Goal: Navigation & Orientation: Find specific page/section

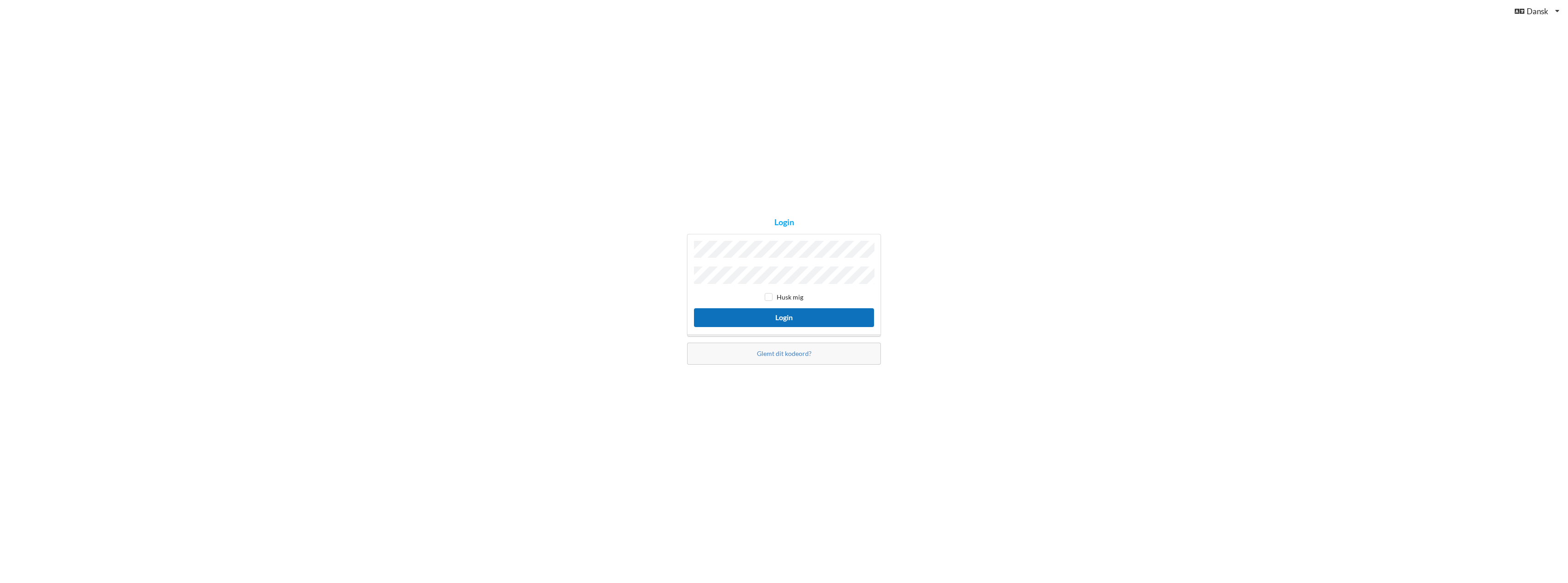
click at [763, 312] on button "Login" at bounding box center [784, 317] width 180 height 18
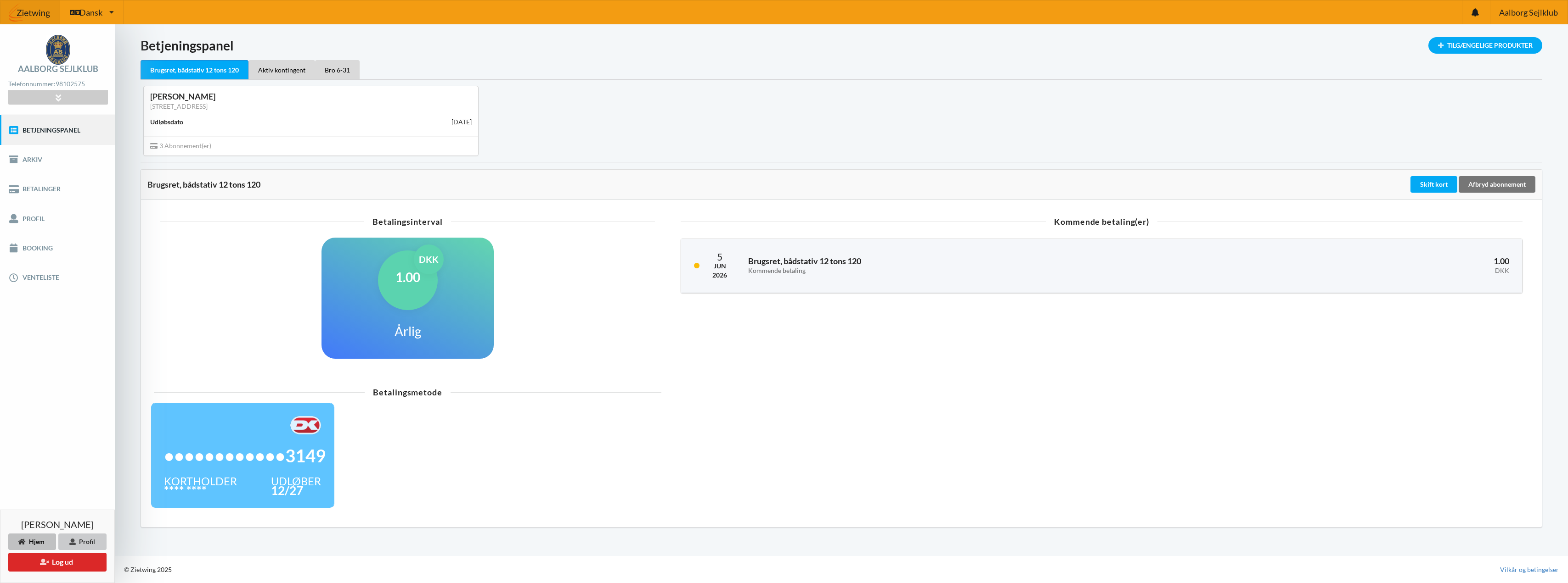
click at [73, 540] on icon at bounding box center [73, 541] width 8 height 6
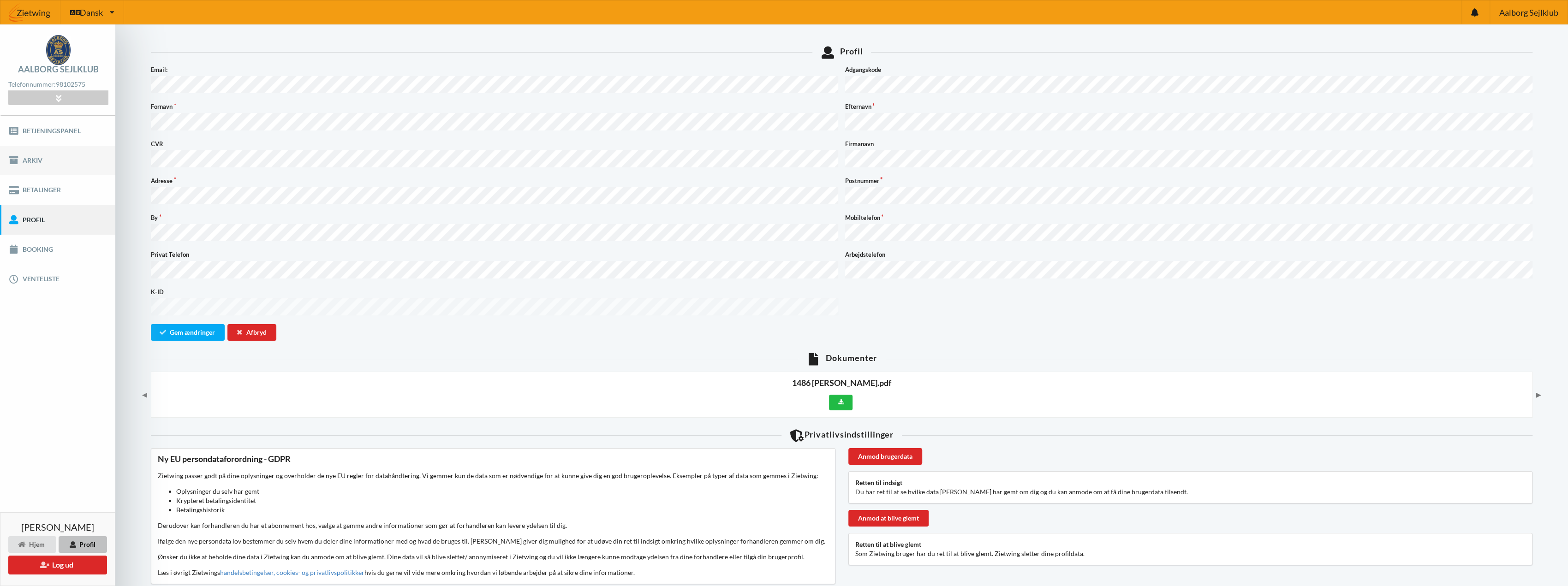
click at [27, 162] on link "Arkiv" at bounding box center [57, 160] width 116 height 29
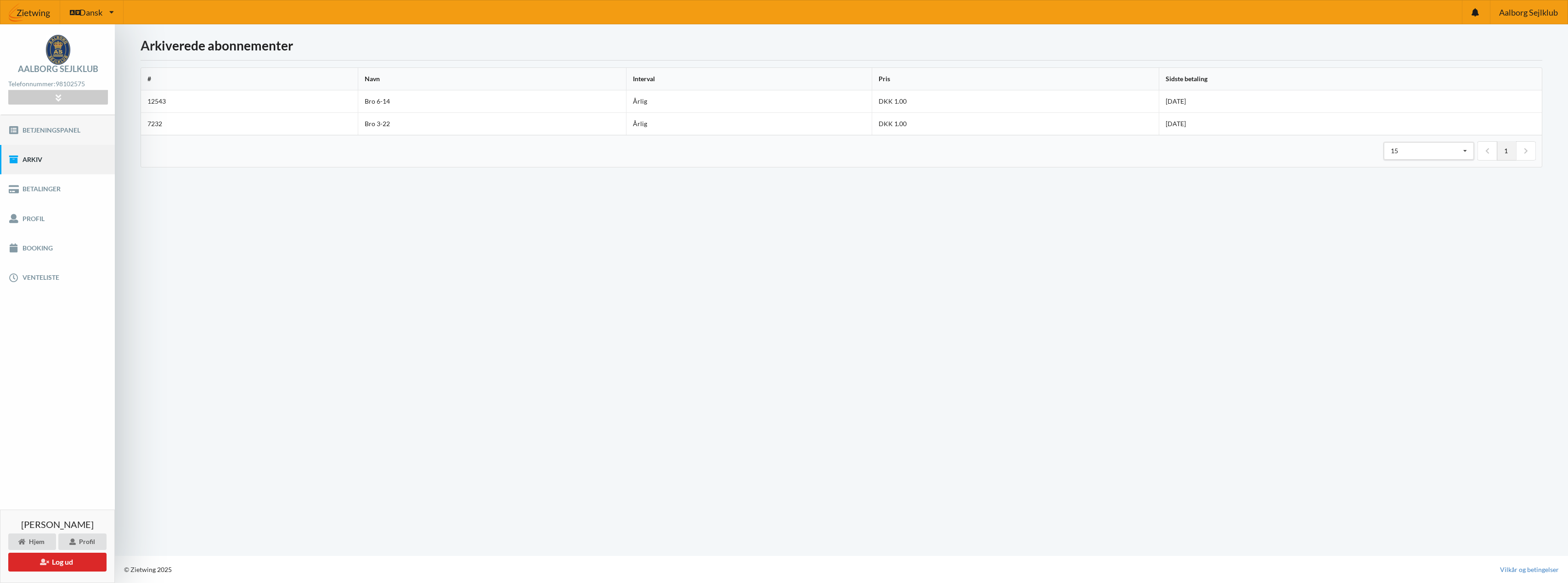
click at [68, 131] on link "Betjeningspanel" at bounding box center [57, 130] width 115 height 29
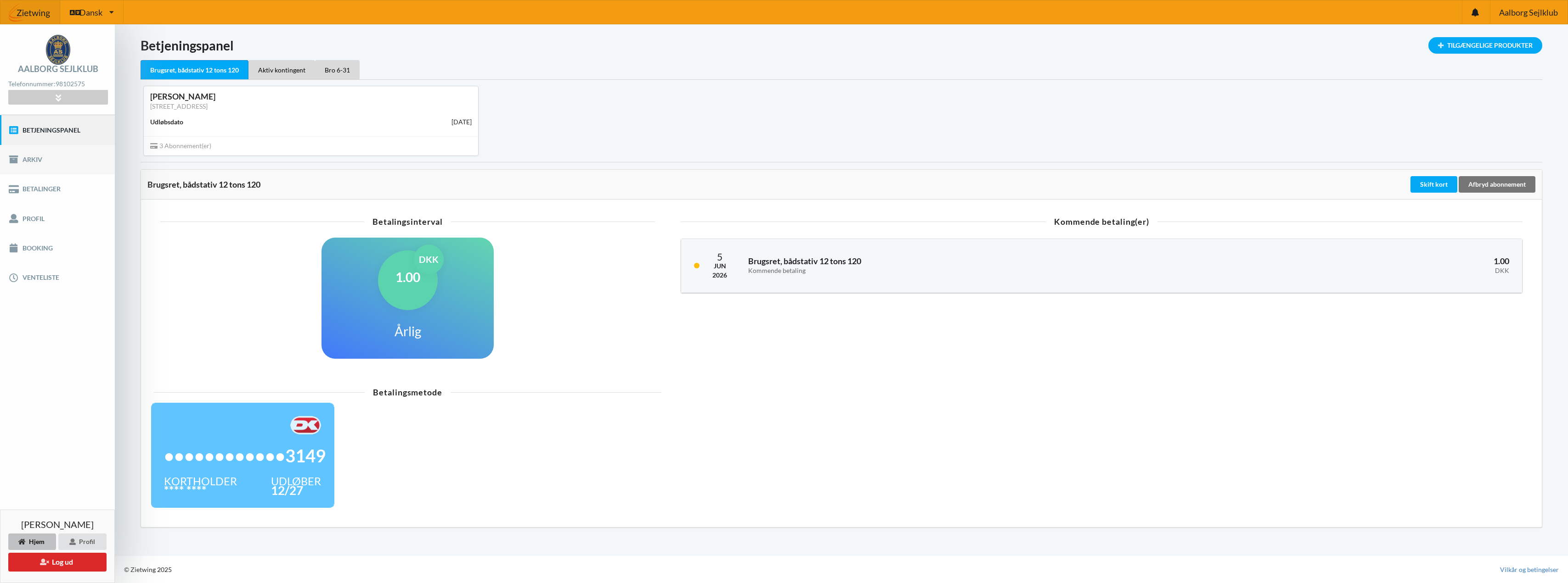
click at [35, 160] on link "Arkiv" at bounding box center [57, 160] width 115 height 29
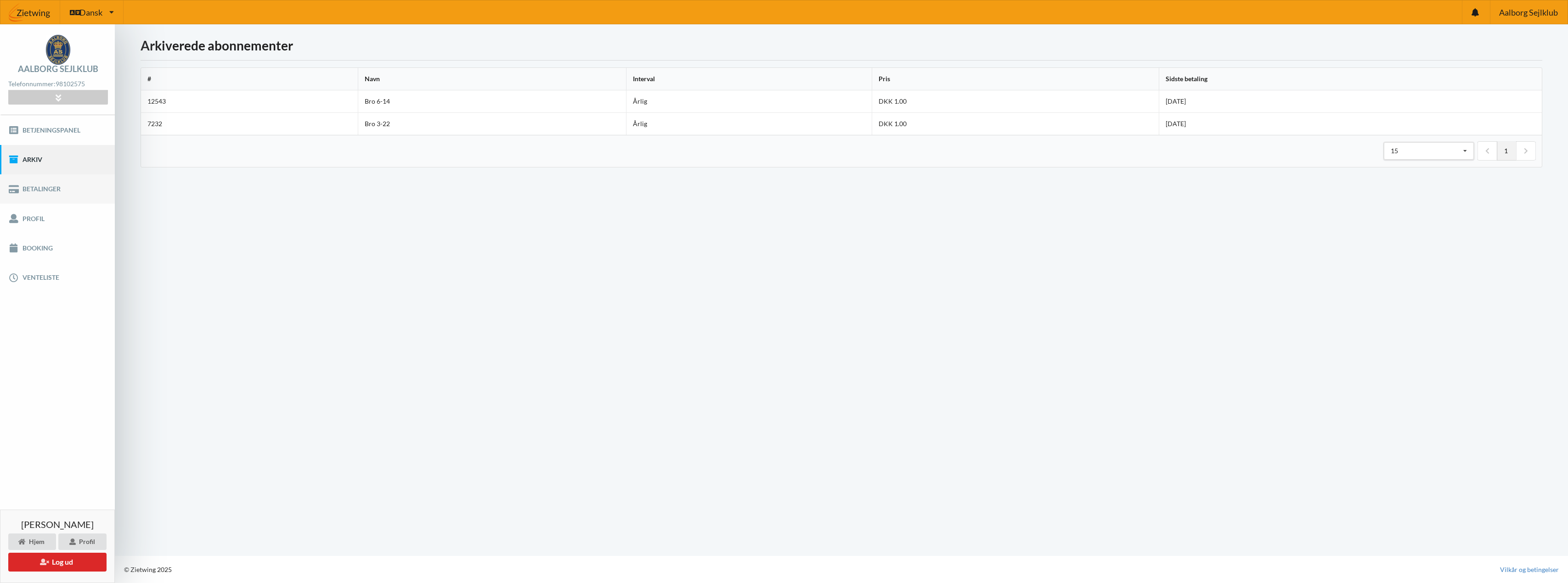
click at [33, 184] on link "Betalinger" at bounding box center [57, 189] width 115 height 29
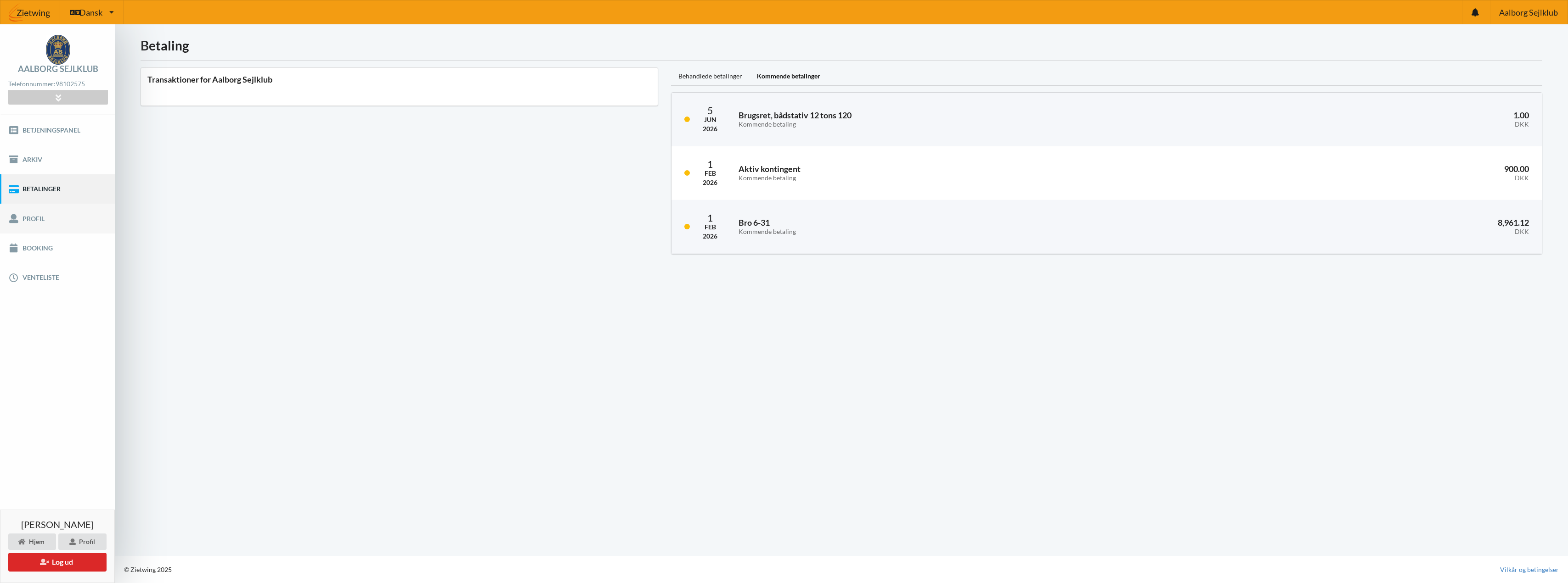
click at [38, 216] on link "Profil" at bounding box center [57, 219] width 115 height 29
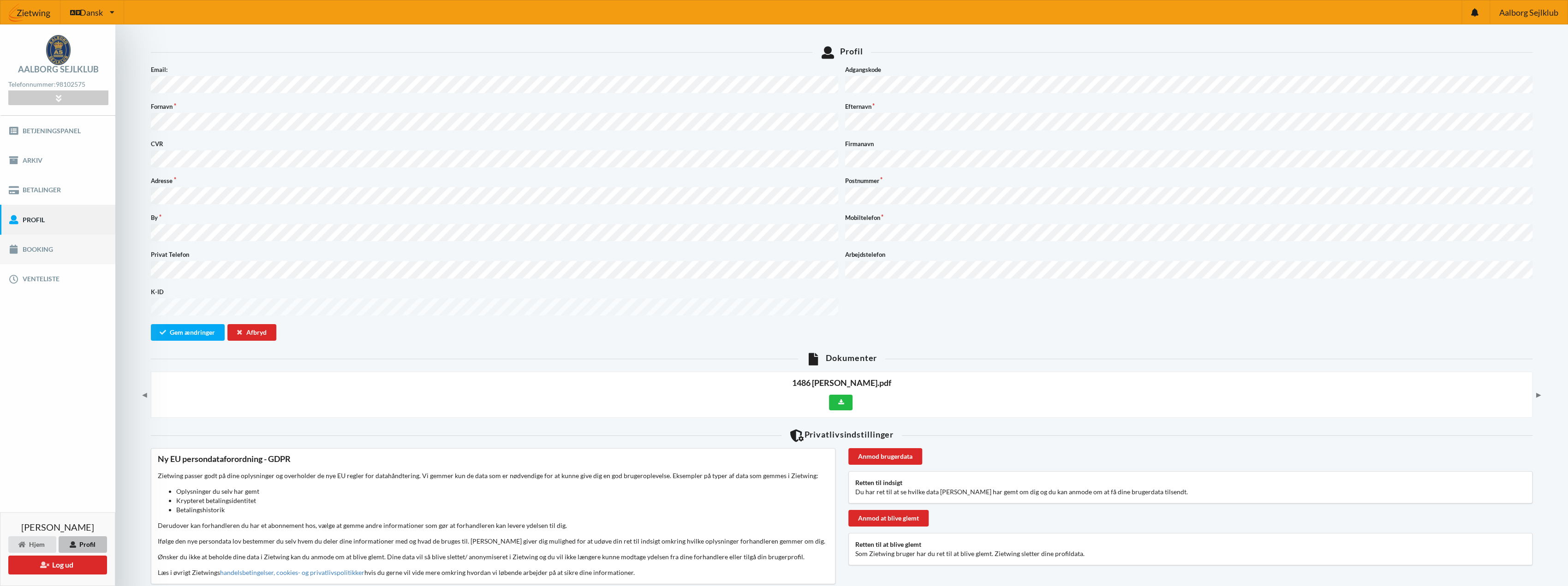
click at [41, 247] on link "Booking" at bounding box center [57, 250] width 116 height 29
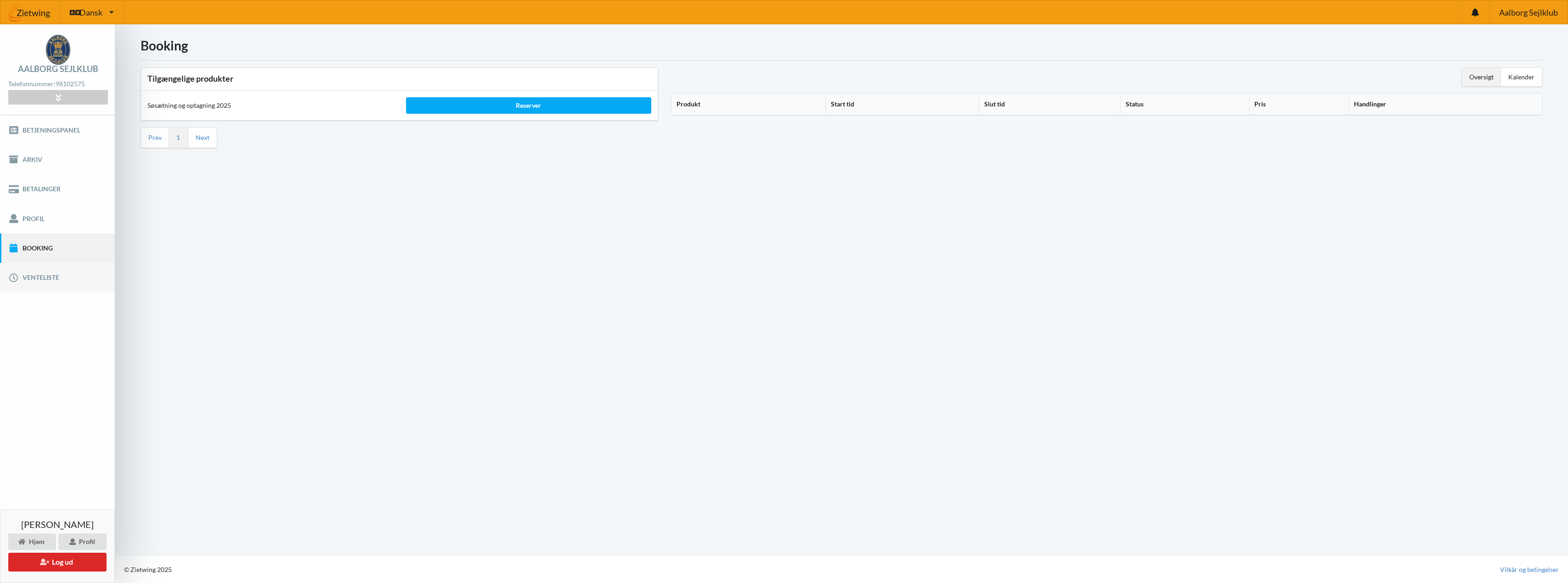
click at [41, 274] on link "Venteliste" at bounding box center [57, 277] width 115 height 29
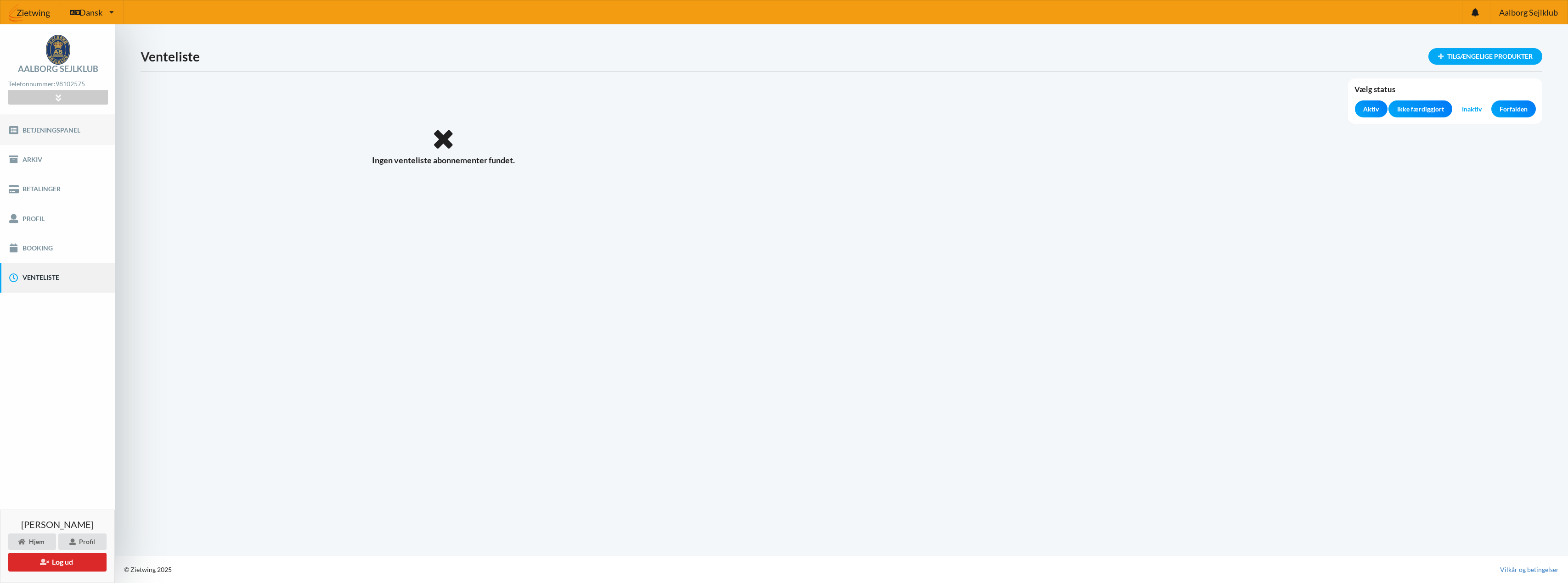
click at [64, 126] on link "Betjeningspanel" at bounding box center [57, 130] width 115 height 29
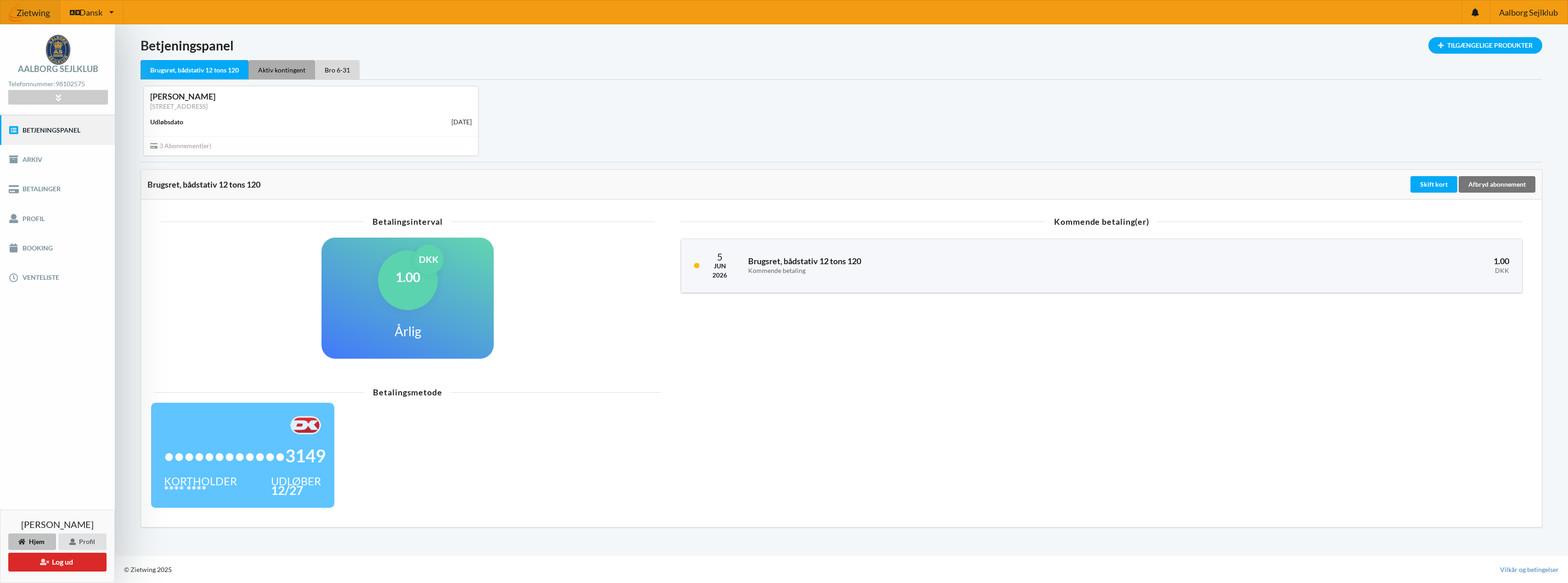
click at [281, 71] on div "Aktiv kontingent" at bounding box center [281, 70] width 67 height 19
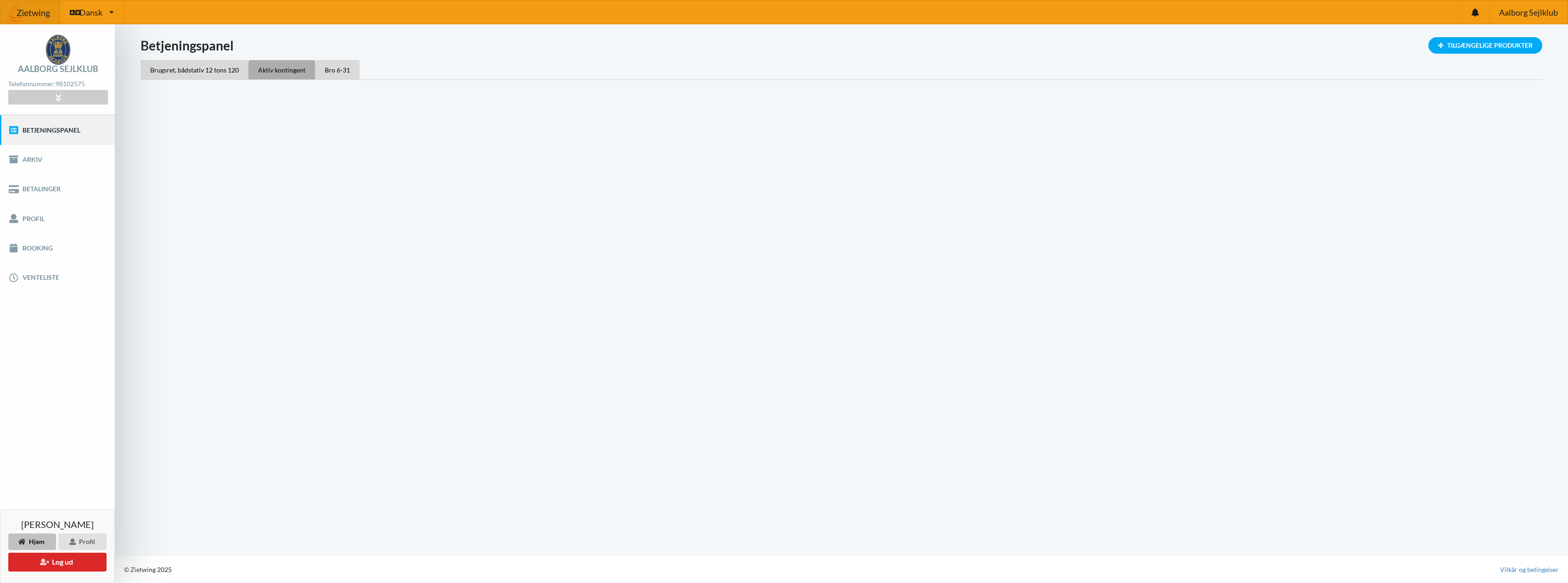
click at [281, 71] on div "Aktiv kontingent" at bounding box center [281, 70] width 67 height 19
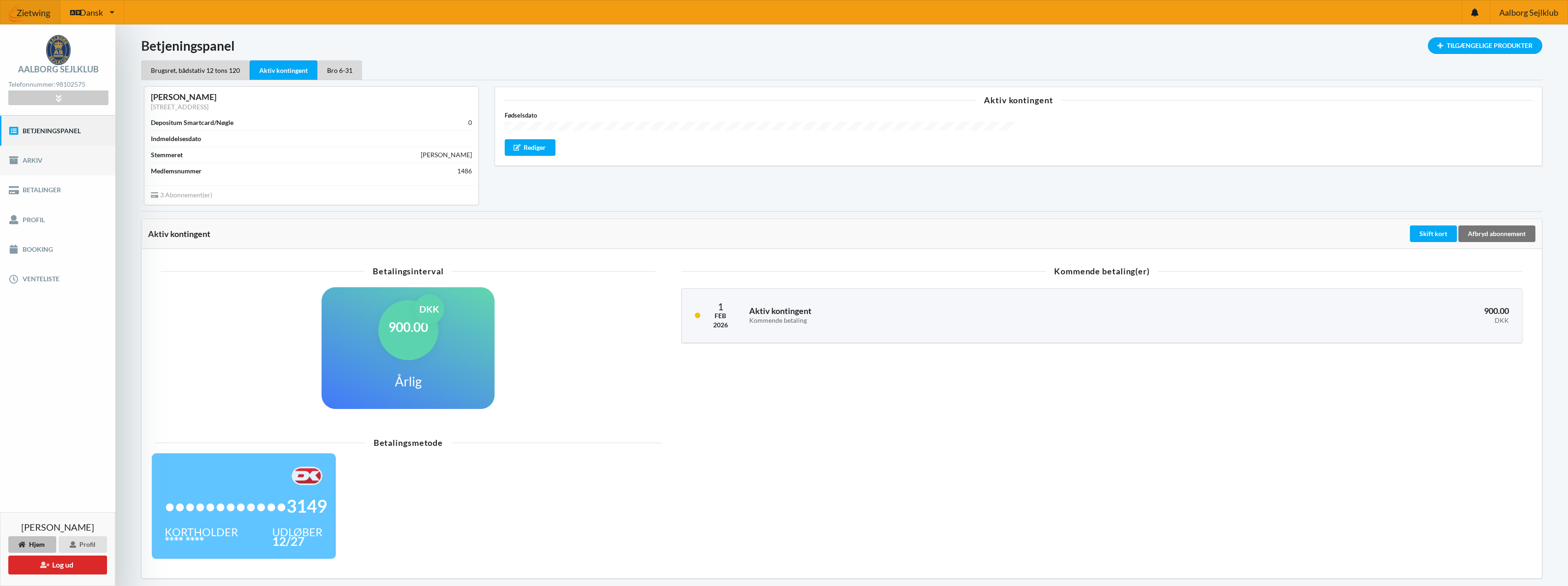
click at [38, 163] on link "Arkiv" at bounding box center [57, 160] width 116 height 29
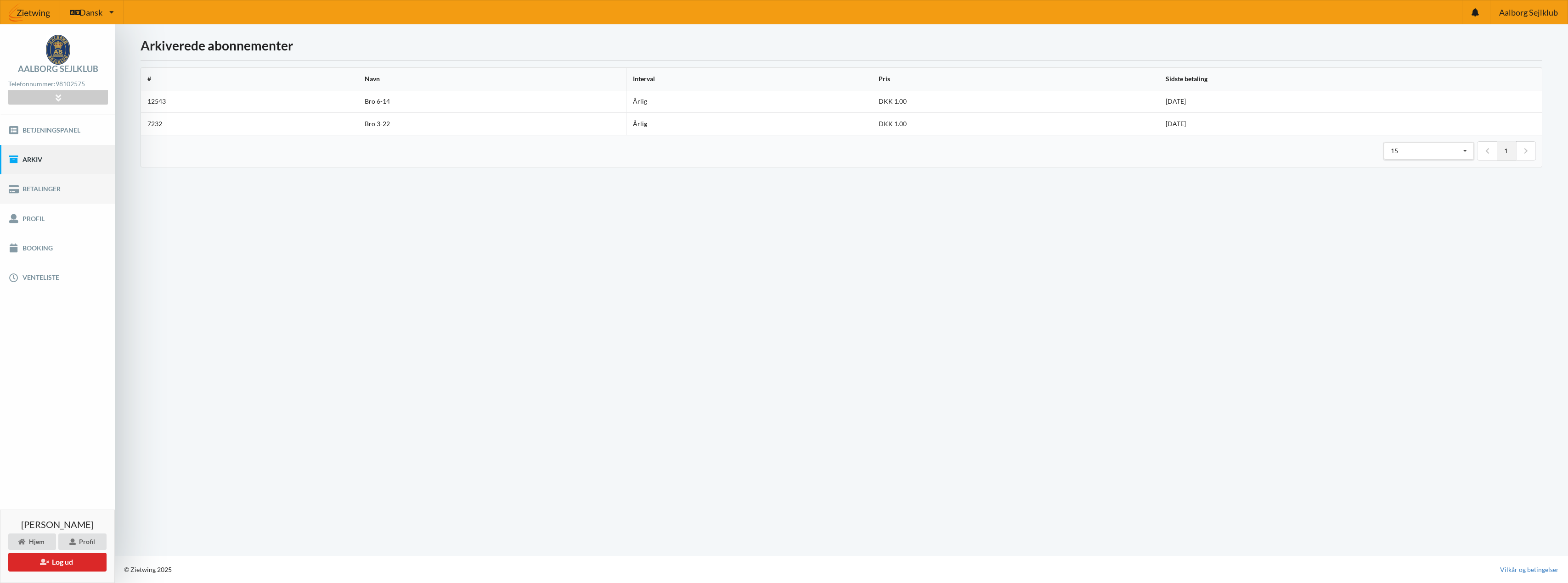
click at [36, 188] on link "Betalinger" at bounding box center [57, 189] width 115 height 29
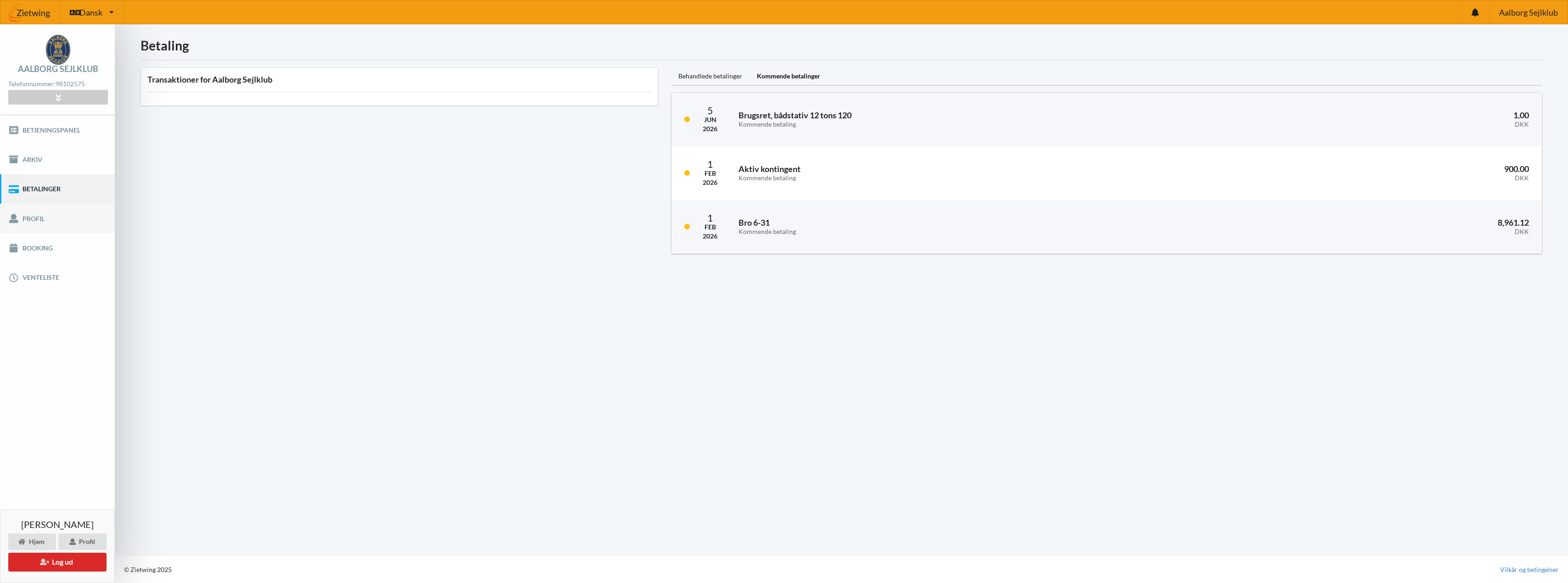
click at [34, 222] on link "Profil" at bounding box center [57, 219] width 115 height 29
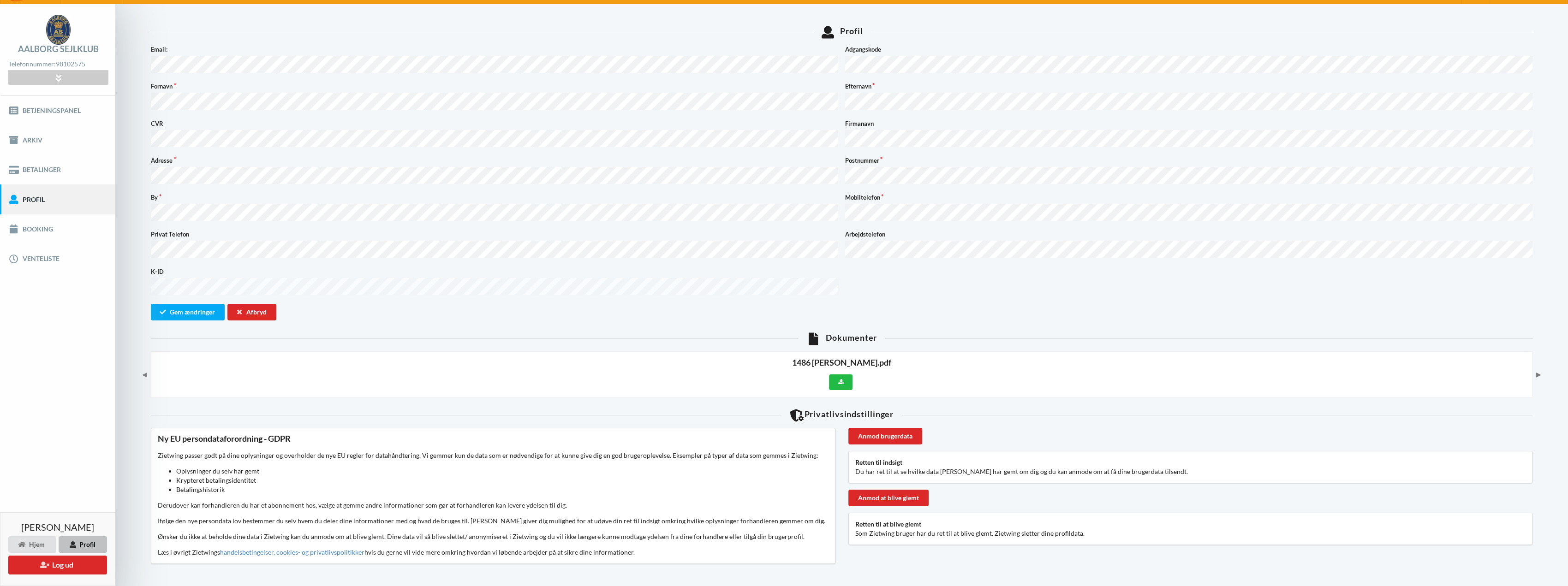
scroll to position [31, 0]
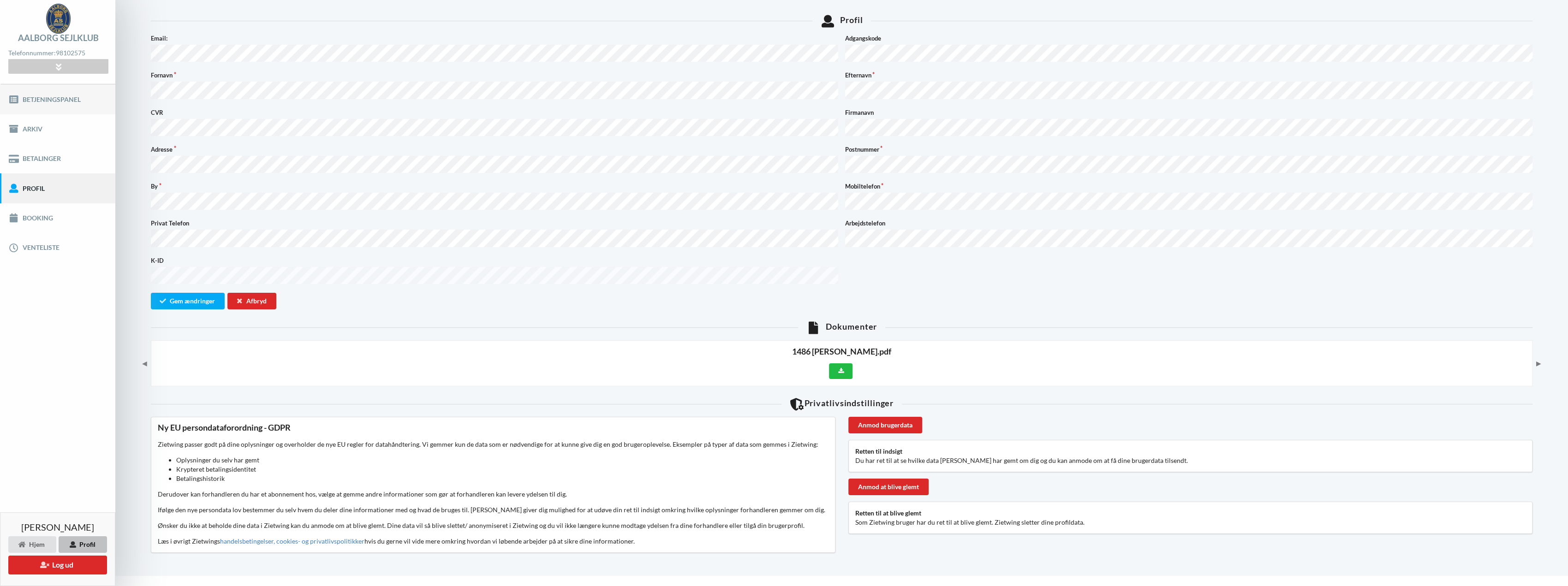
click at [56, 96] on link "Betjeningspanel" at bounding box center [57, 99] width 116 height 29
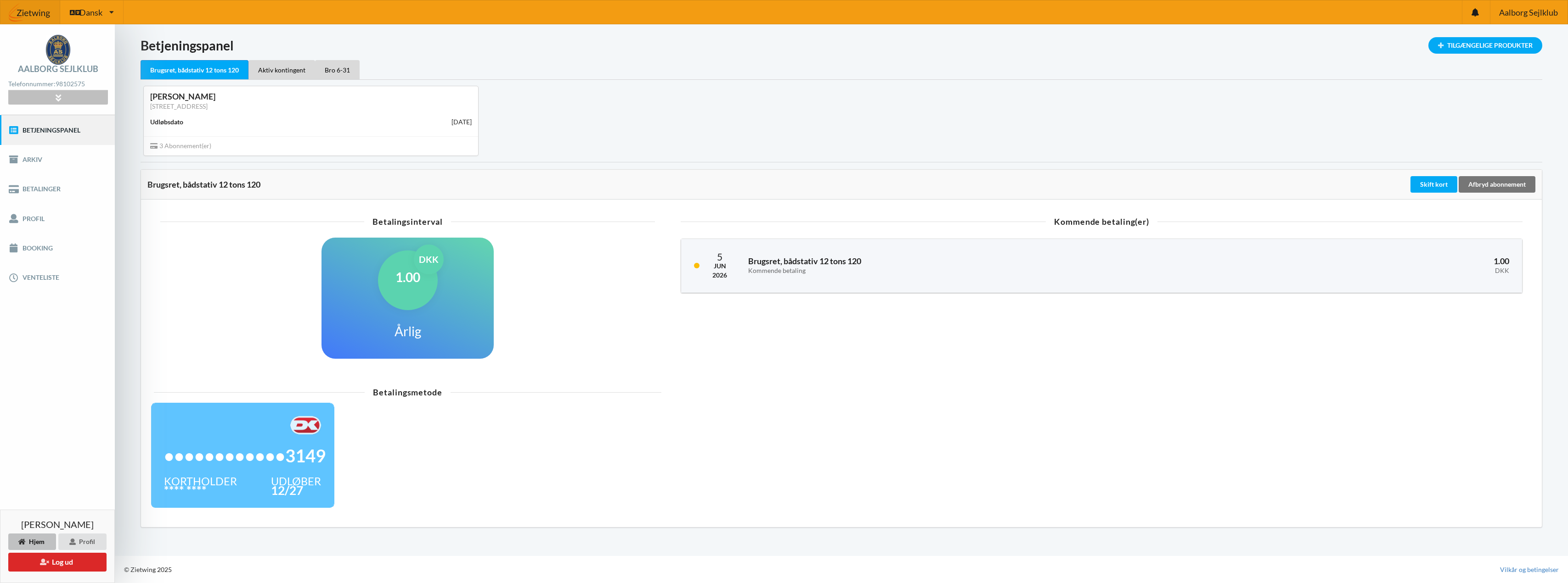
click at [61, 97] on icon at bounding box center [58, 98] width 11 height 8
click at [45, 136] on link "Handelsbetingelser" at bounding box center [36, 140] width 55 height 8
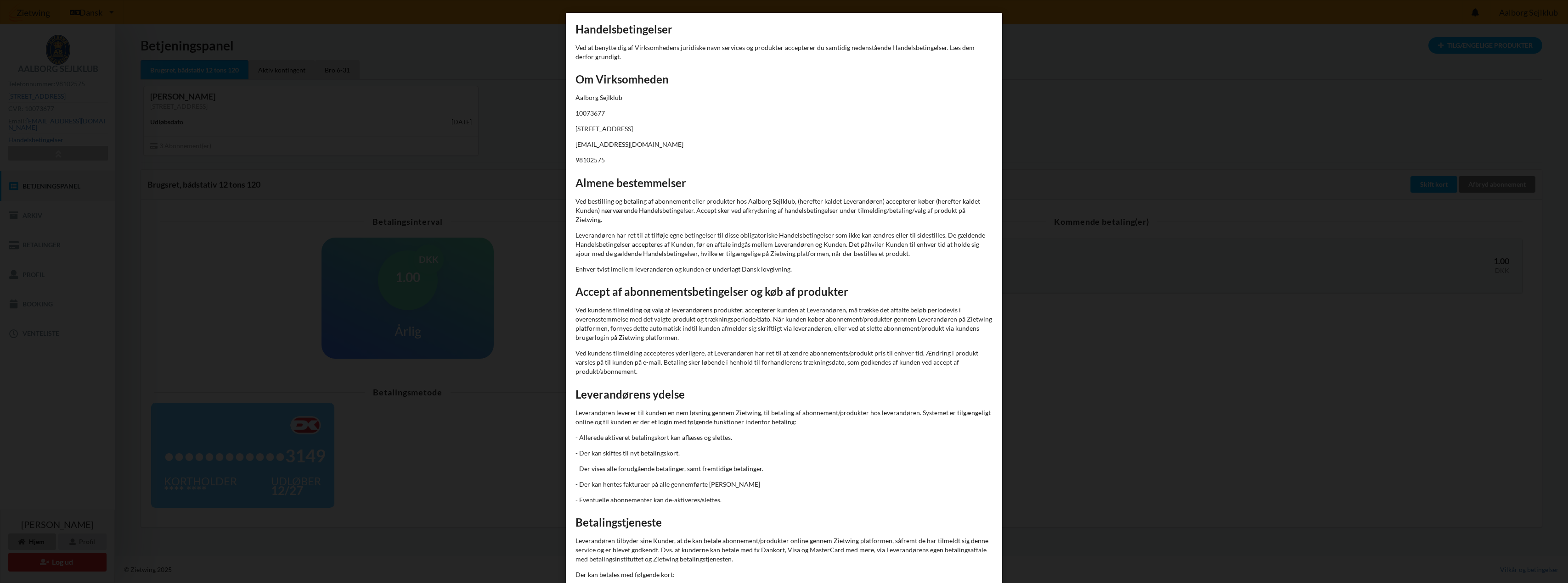
click at [78, 222] on div "Er du sikker på du vil logge ud? Nej Ja Vilkår og betingelser Brugerbetingelser…" at bounding box center [784, 291] width 1568 height 583
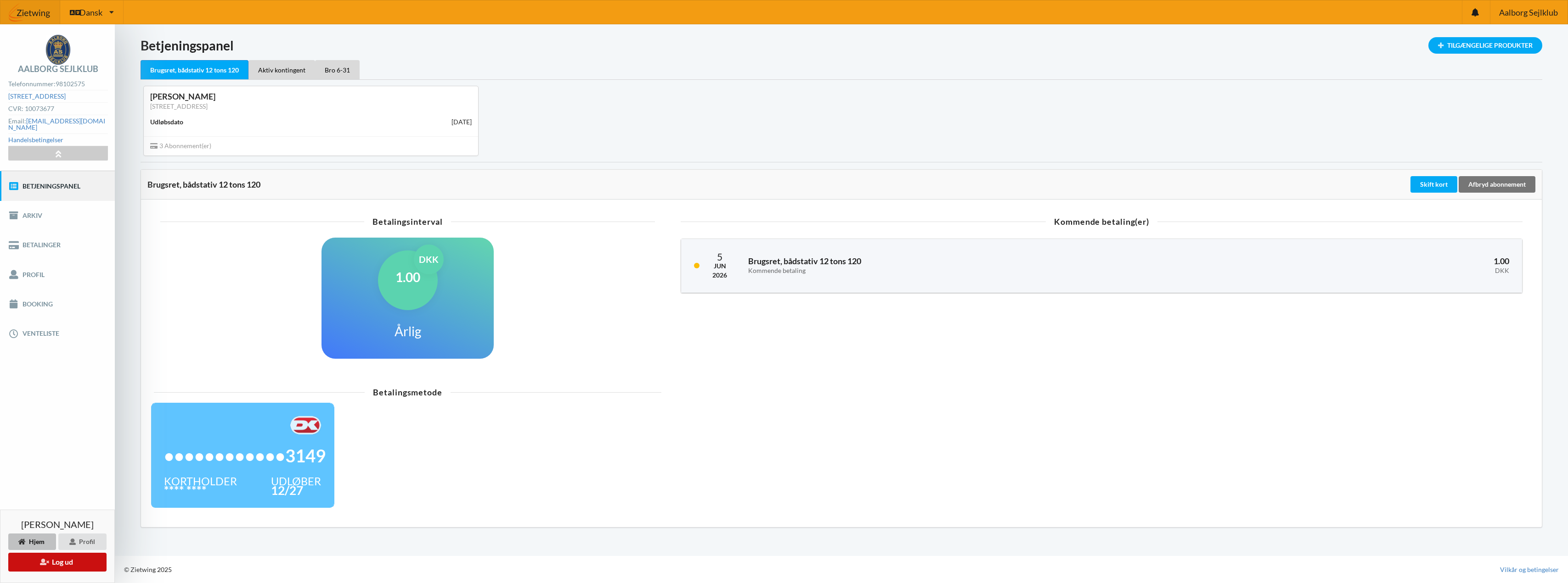
click at [68, 563] on button "Log ud" at bounding box center [58, 562] width 99 height 18
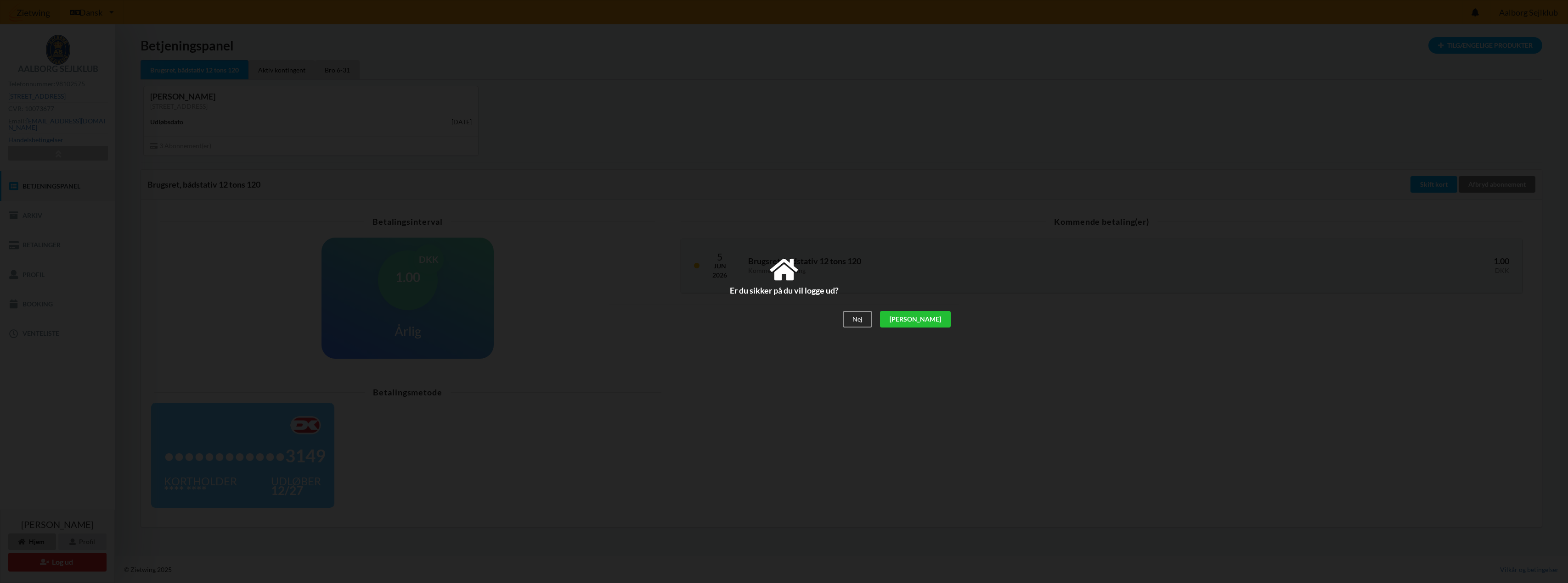
click at [944, 314] on div "[PERSON_NAME]" at bounding box center [915, 319] width 71 height 16
